Goal: Complete application form

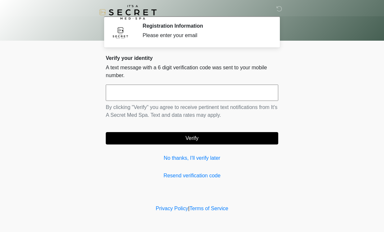
click at [241, 90] on input "text" at bounding box center [192, 93] width 172 height 16
type input "******"
click at [238, 140] on button "Verify" at bounding box center [192, 138] width 172 height 12
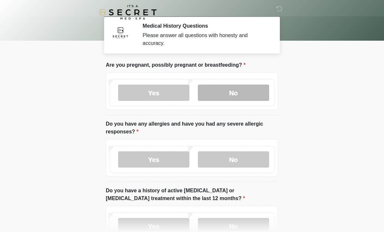
click at [233, 90] on label "No" at bounding box center [233, 93] width 71 height 16
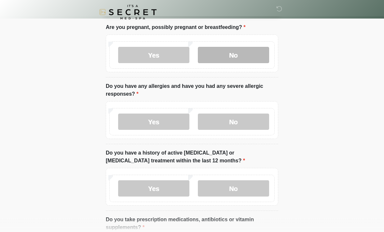
scroll to position [41, 0]
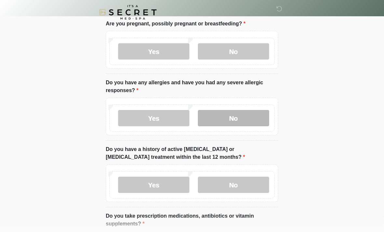
click at [244, 120] on label "No" at bounding box center [233, 118] width 71 height 16
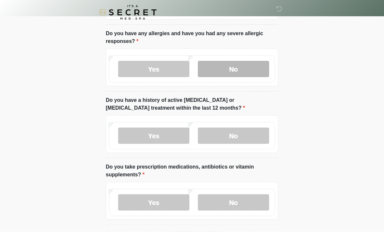
scroll to position [92, 0]
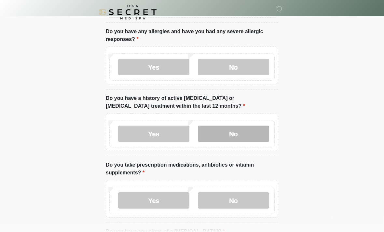
click at [255, 133] on label "No" at bounding box center [233, 134] width 71 height 16
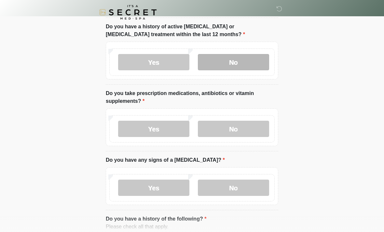
scroll to position [164, 0]
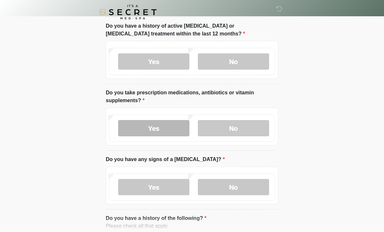
click at [166, 129] on label "Yes" at bounding box center [153, 128] width 71 height 16
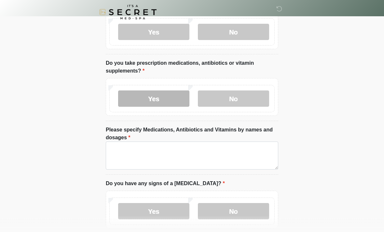
scroll to position [194, 0]
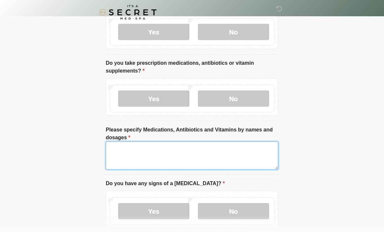
click at [232, 154] on textarea "Please specify Medications, Antibiotics and Vitamins by names and dosages" at bounding box center [192, 155] width 172 height 28
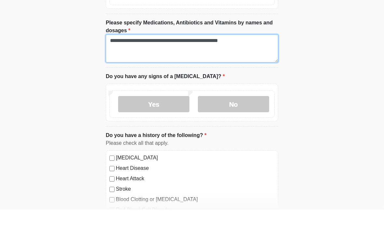
scroll to position [284, 0]
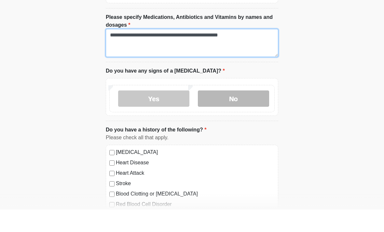
type textarea "**********"
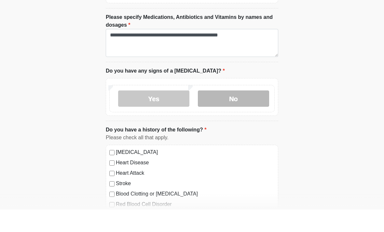
click at [251, 113] on label "No" at bounding box center [233, 121] width 71 height 16
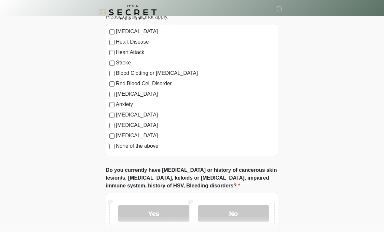
scroll to position [428, 0]
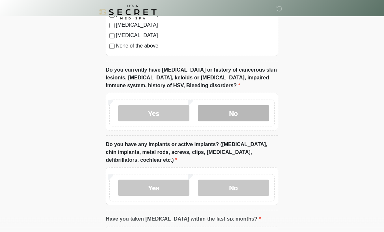
click at [262, 109] on label "No" at bounding box center [233, 113] width 71 height 16
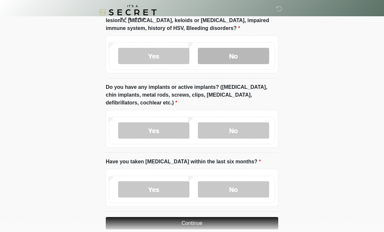
scroll to position [587, 0]
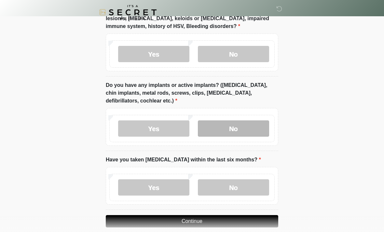
click at [253, 132] on label "No" at bounding box center [233, 128] width 71 height 16
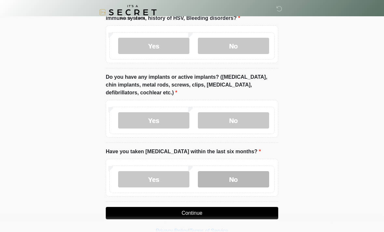
click at [248, 180] on label "No" at bounding box center [233, 179] width 71 height 16
click at [232, 212] on button "Continue" at bounding box center [192, 213] width 172 height 12
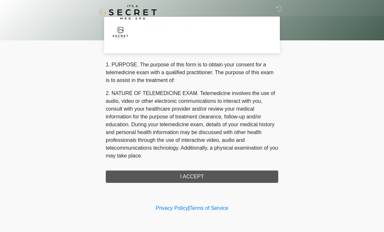
scroll to position [0, 0]
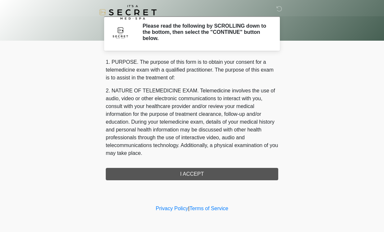
click at [237, 172] on div "1. PURPOSE. The purpose of this form is to obtain your consent for a telemedici…" at bounding box center [192, 119] width 172 height 122
click at [214, 174] on div "1. PURPOSE. The purpose of this form is to obtain your consent for a telemedici…" at bounding box center [192, 119] width 172 height 122
click at [206, 172] on div "1. PURPOSE. The purpose of this form is to obtain your consent for a telemedici…" at bounding box center [192, 119] width 172 height 122
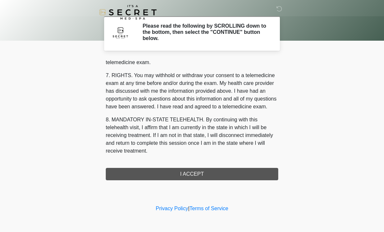
scroll to position [276, 0]
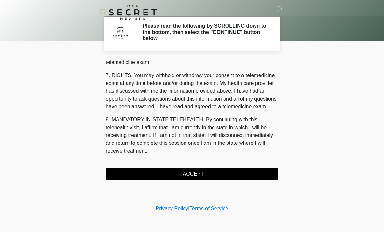
click at [206, 172] on button "I ACCEPT" at bounding box center [192, 174] width 172 height 12
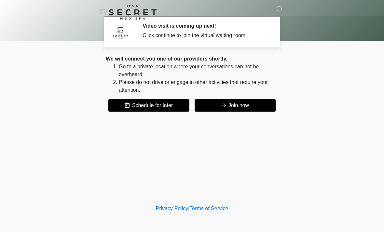
click at [253, 106] on button "Join now" at bounding box center [235, 105] width 81 height 12
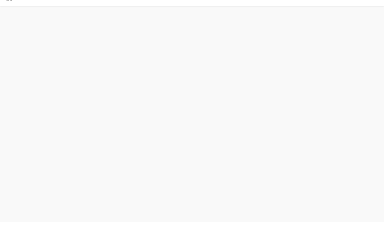
scroll to position [2, 0]
